Goal: Book appointment/travel/reservation

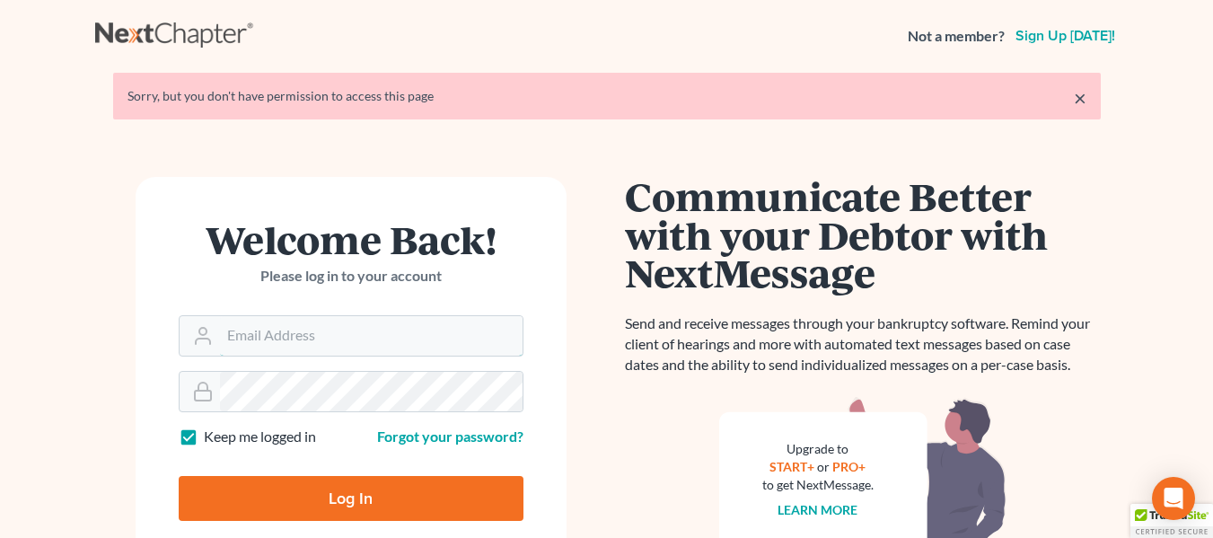
type input "avi@adlerlawfirmpllc.com"
click at [354, 495] on input "Log In" at bounding box center [351, 498] width 345 height 45
type input "Thinking..."
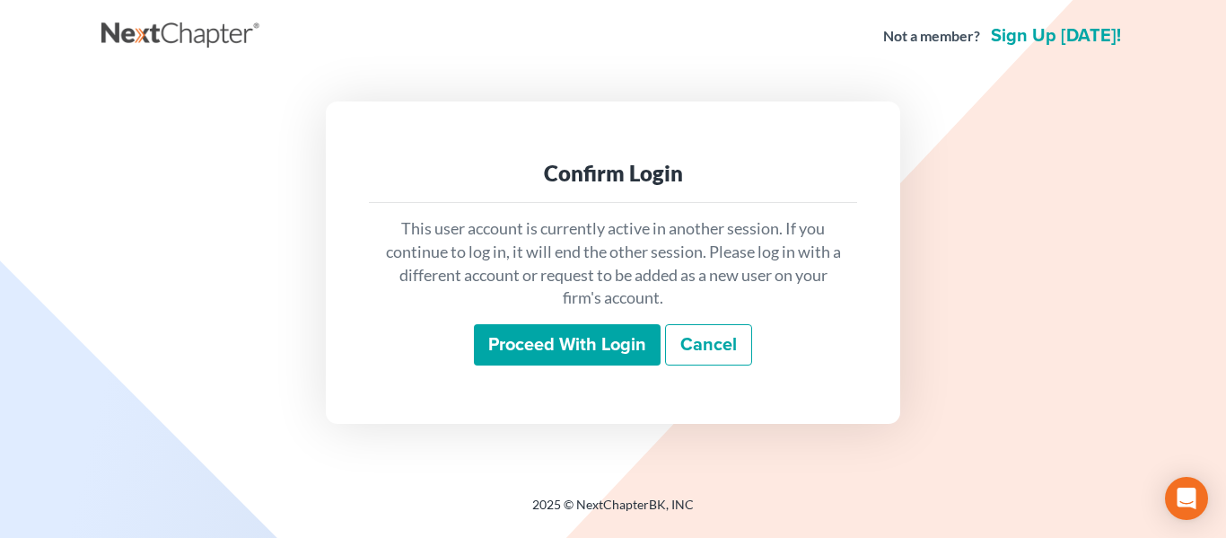
click at [573, 348] on input "Proceed with login" at bounding box center [567, 344] width 187 height 41
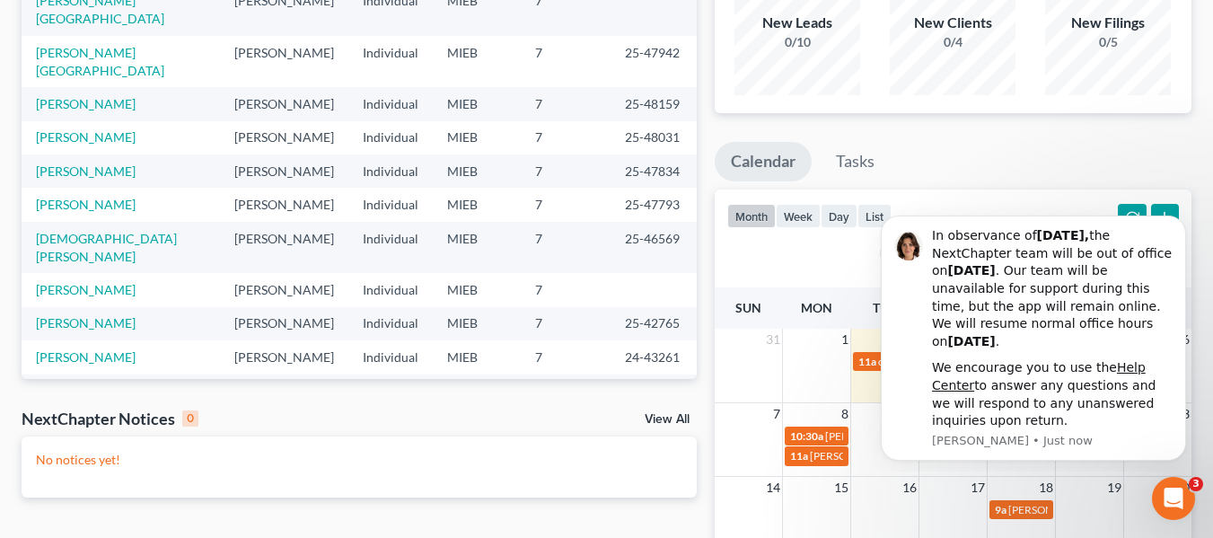
scroll to position [182, 0]
click at [1178, 220] on icon "Dismiss notification" at bounding box center [1181, 221] width 10 height 10
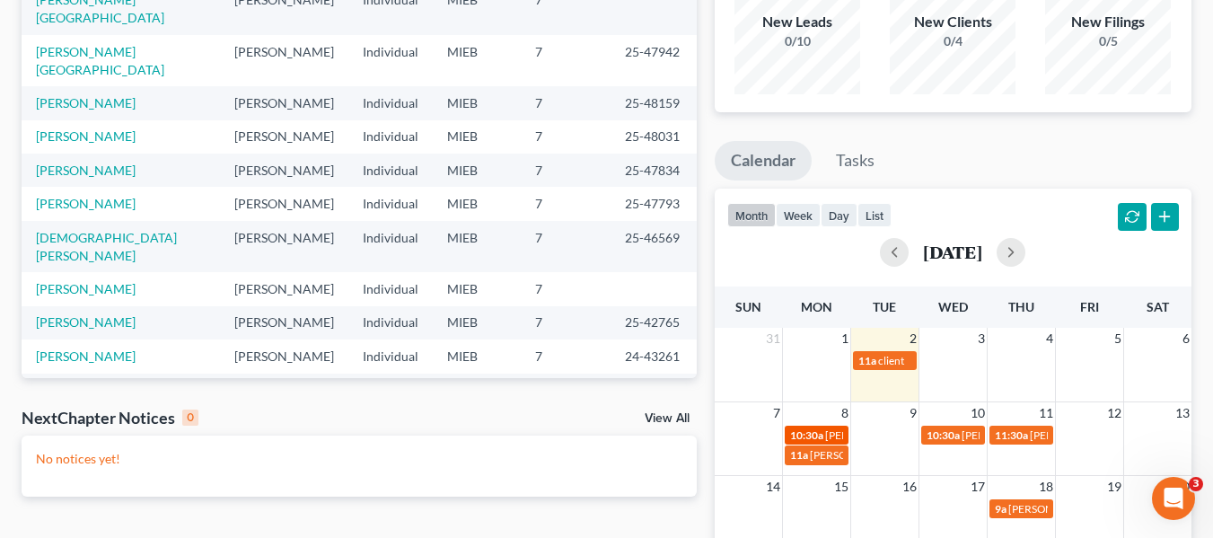
click at [817, 433] on span "10:30a" at bounding box center [806, 434] width 33 height 13
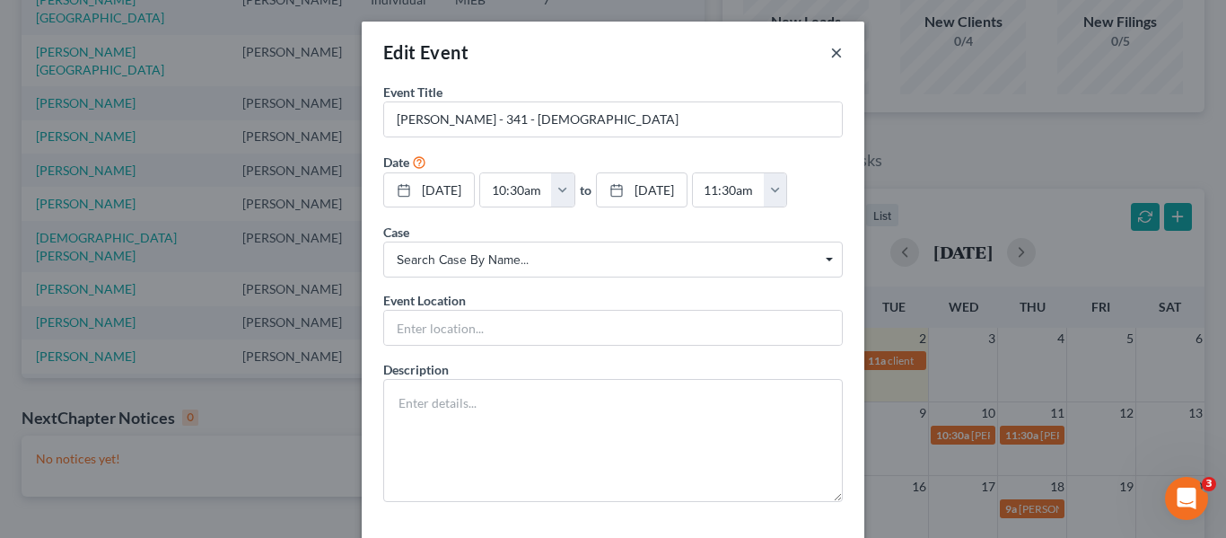
click at [830, 54] on button "×" at bounding box center [836, 52] width 13 height 22
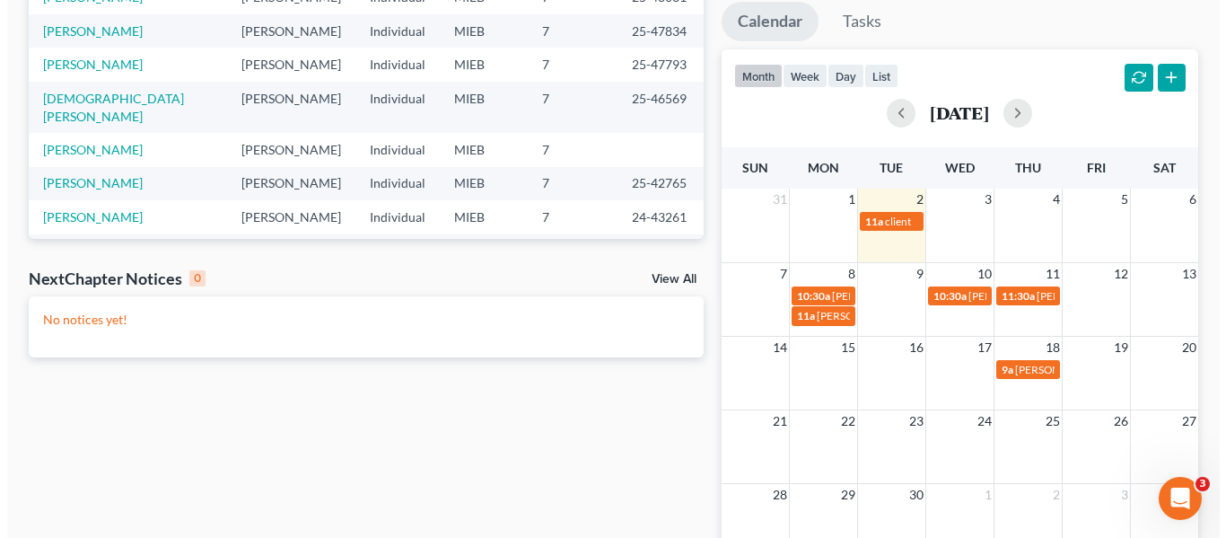
scroll to position [322, 0]
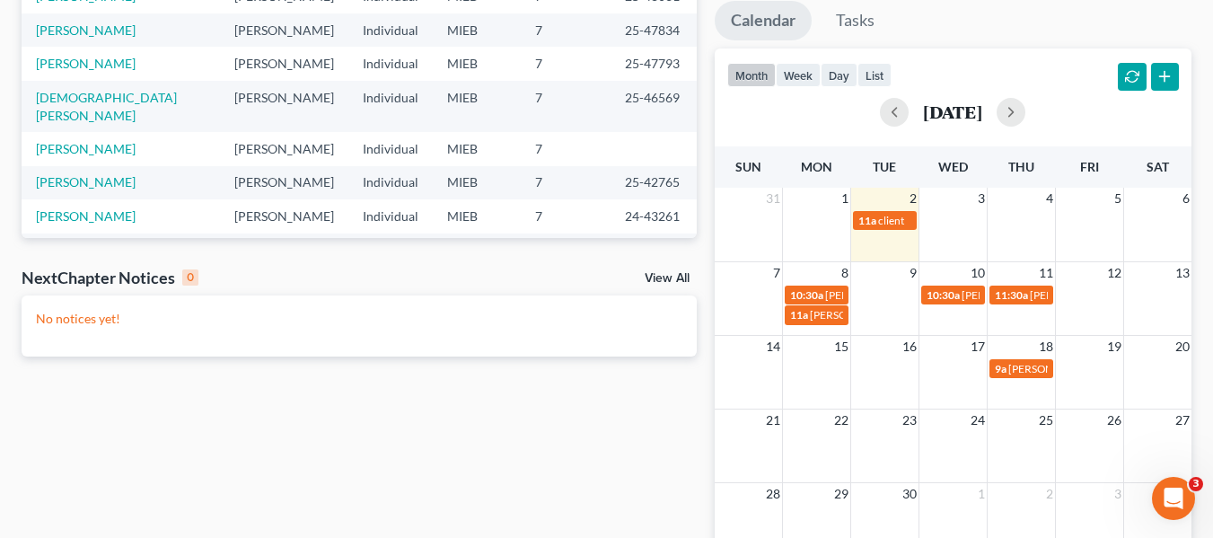
click at [1005, 215] on td at bounding box center [1020, 219] width 68 height 21
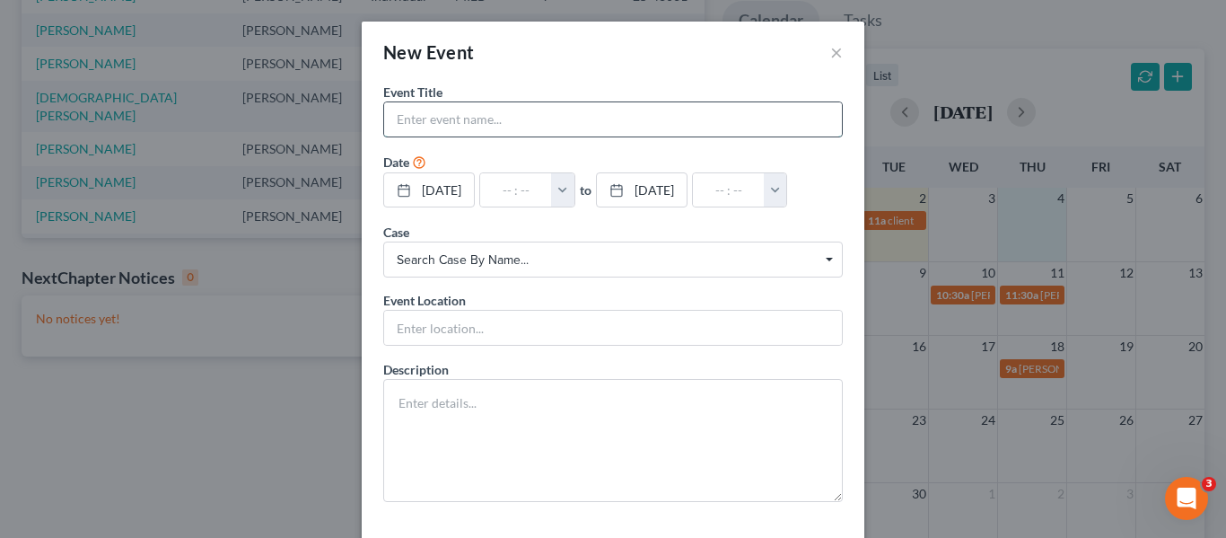
click at [521, 118] on input "text" at bounding box center [613, 119] width 458 height 34
type input "Durina Pinkett - signing"
click at [568, 180] on button "button" at bounding box center [562, 190] width 23 height 34
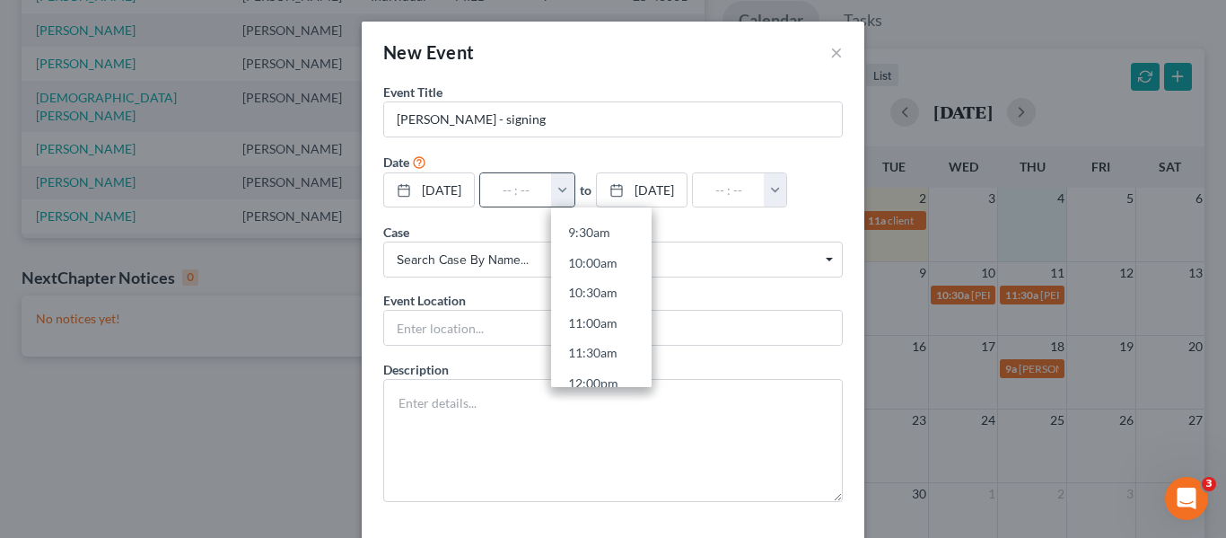
scroll to position [588, 0]
click at [590, 306] on link "11:00am" at bounding box center [601, 305] width 101 height 31
type input "11:00am"
type input "12:00pm"
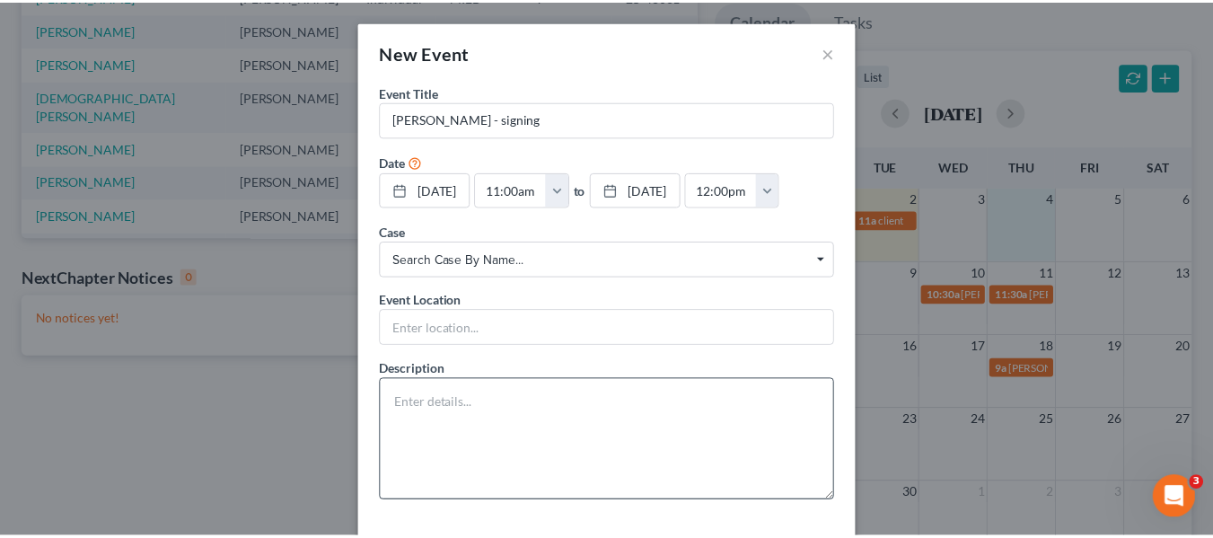
scroll to position [77, 0]
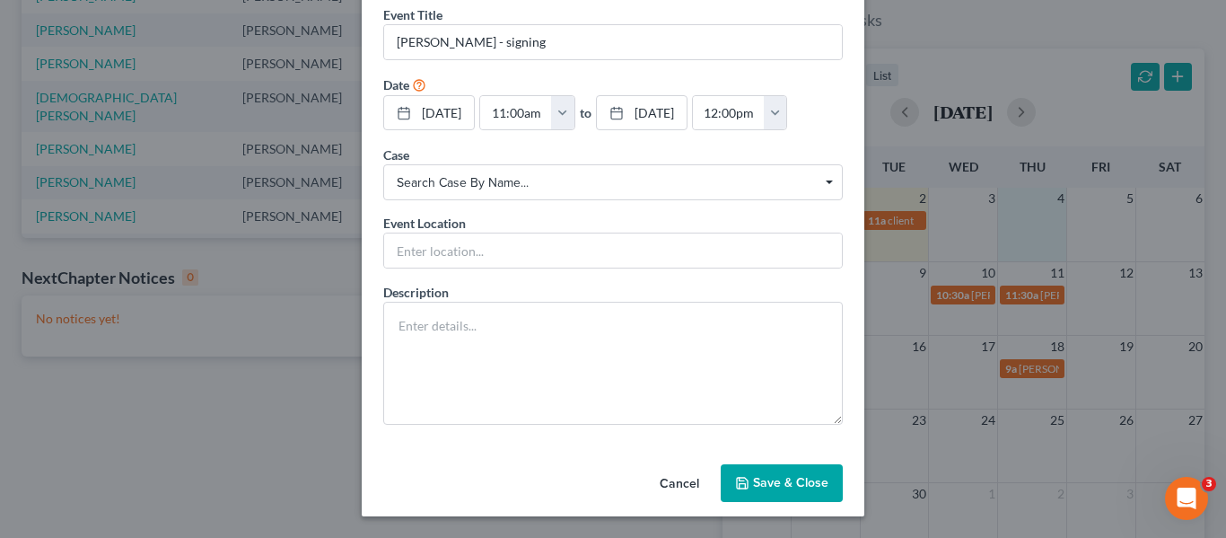
click at [784, 479] on button "Save & Close" at bounding box center [782, 483] width 122 height 38
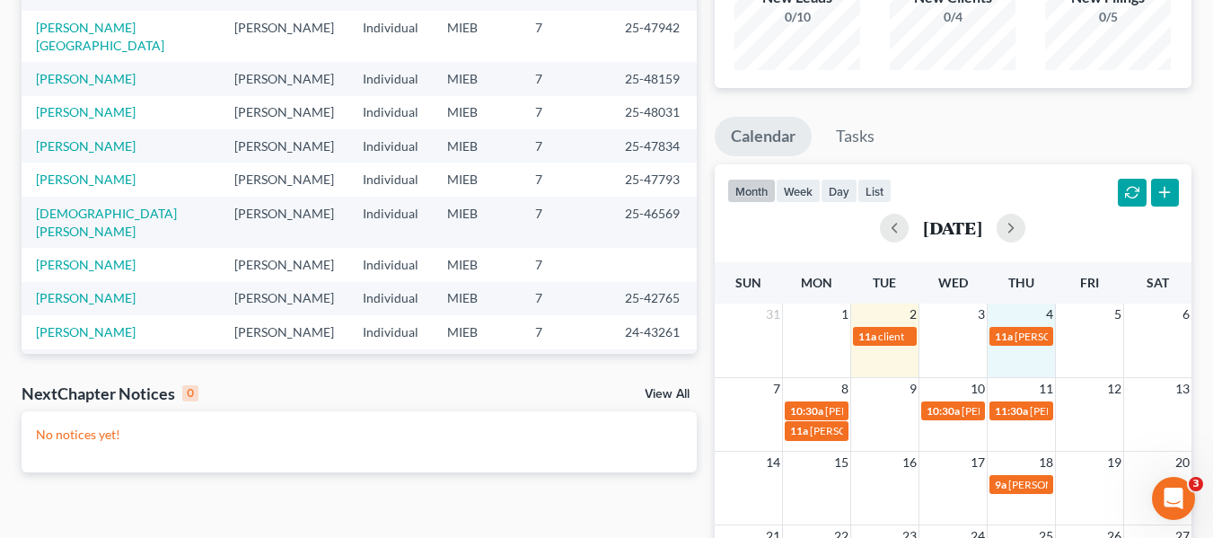
scroll to position [207, 0]
click at [822, 425] on span "Angela Nevitt - 341 - Nathan" at bounding box center [911, 429] width 202 height 13
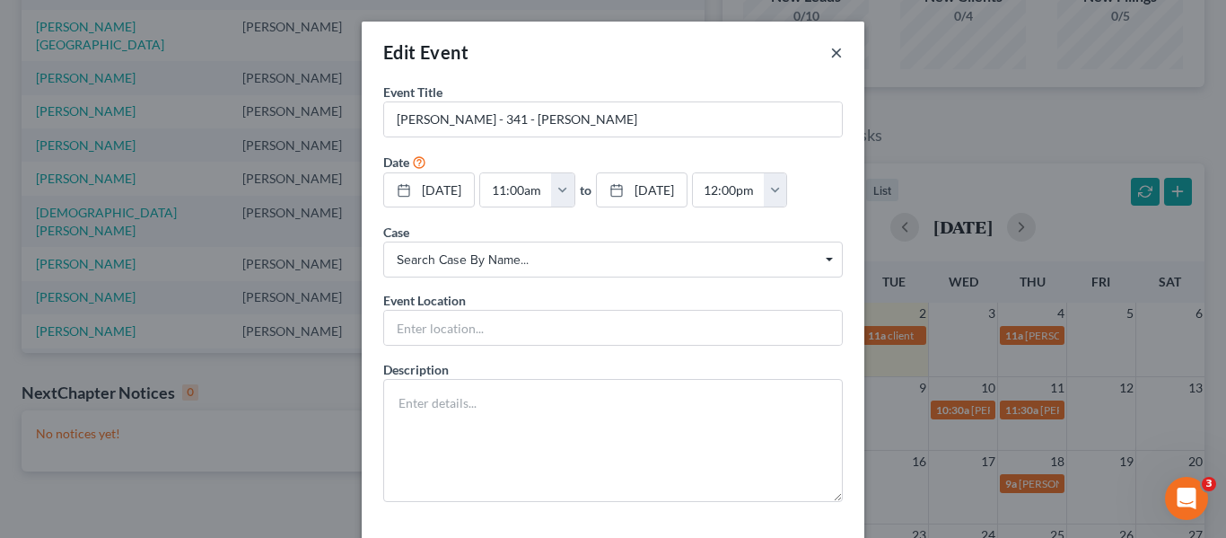
click at [830, 45] on button "×" at bounding box center [836, 52] width 13 height 22
